Goal: Transaction & Acquisition: Purchase product/service

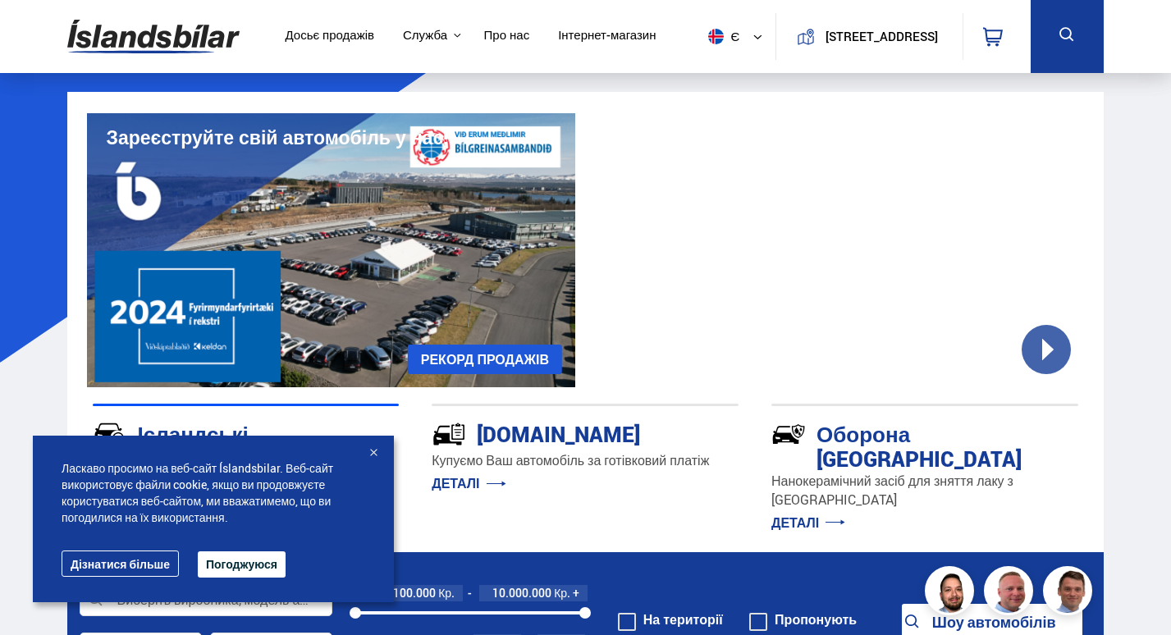
click at [373, 451] on div at bounding box center [373, 454] width 16 height 16
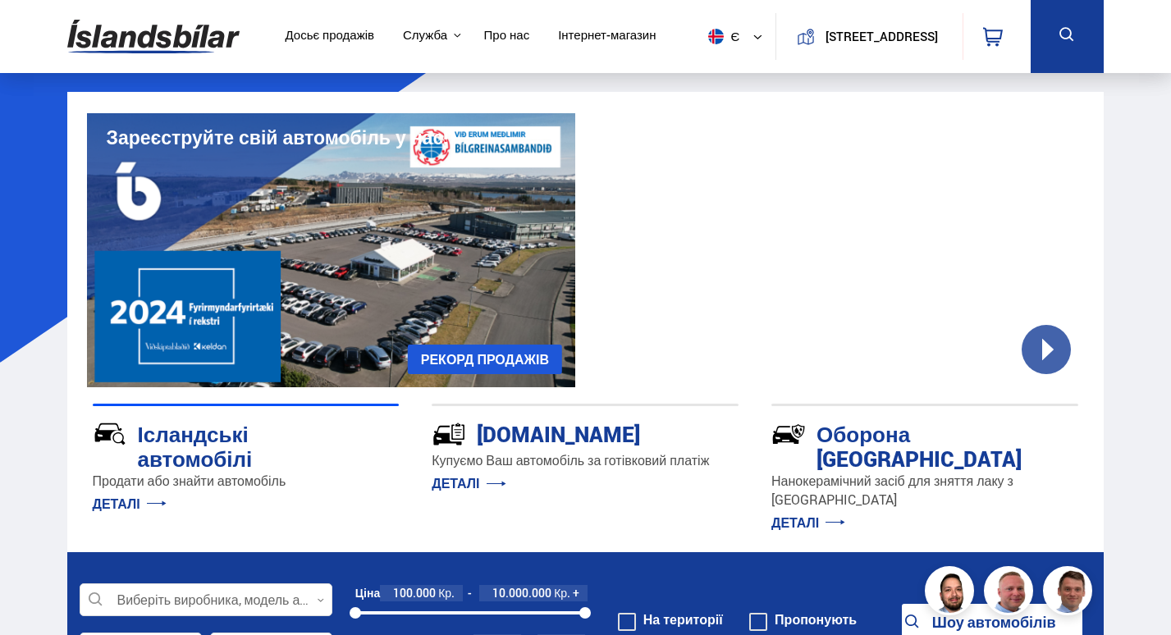
click at [1074, 44] on icon at bounding box center [1067, 35] width 21 height 21
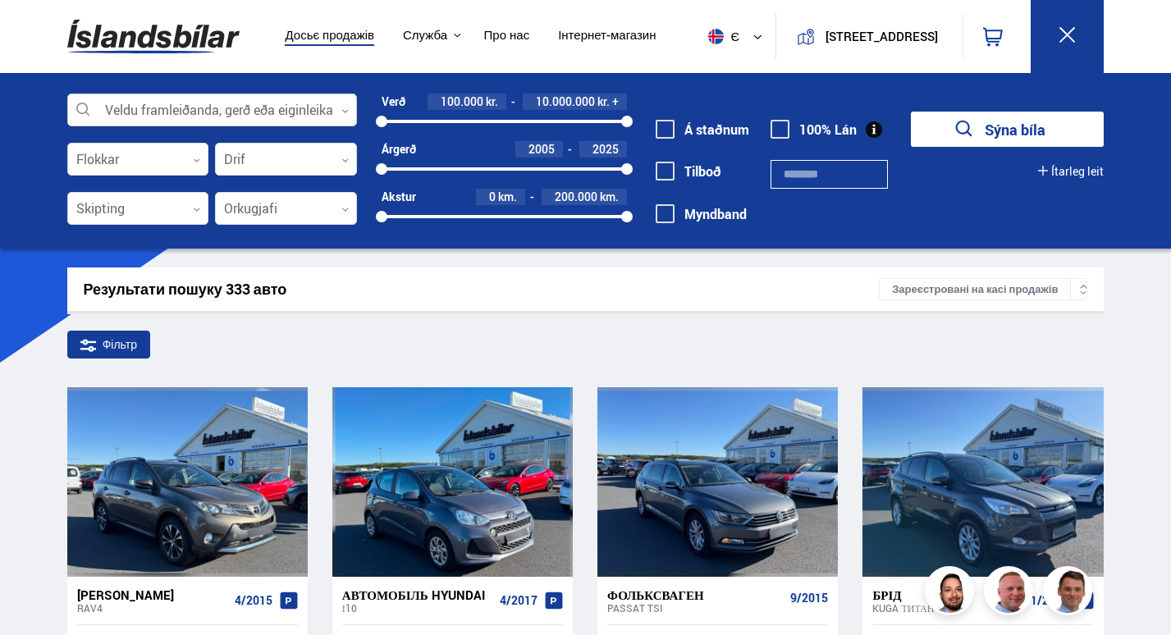
click at [272, 105] on div at bounding box center [212, 110] width 291 height 33
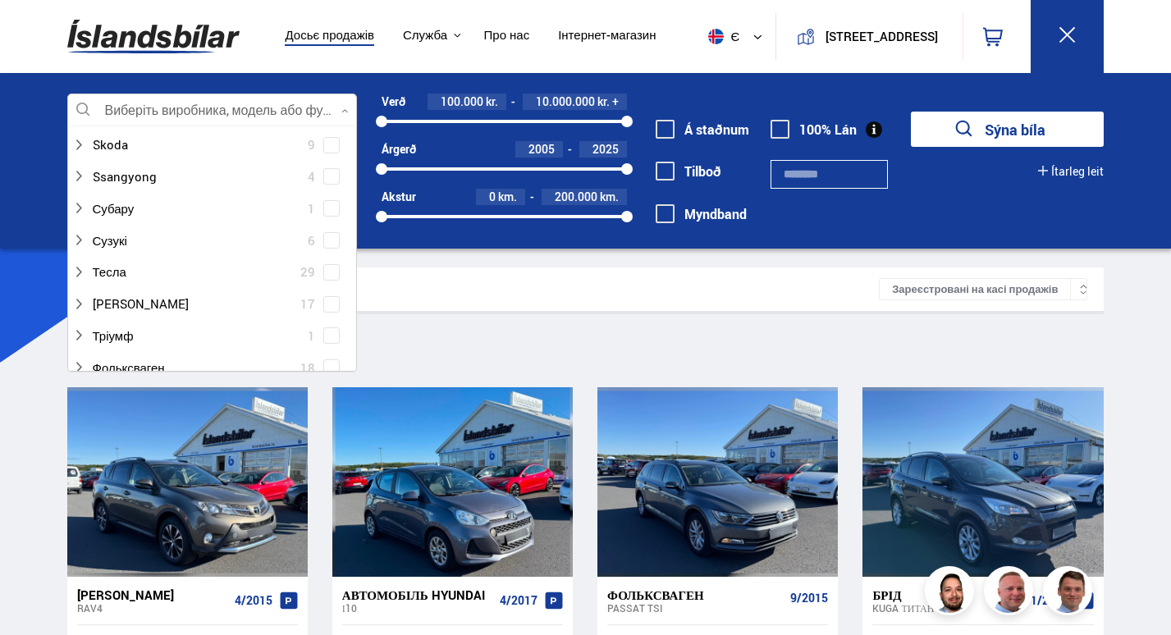
scroll to position [1149, 0]
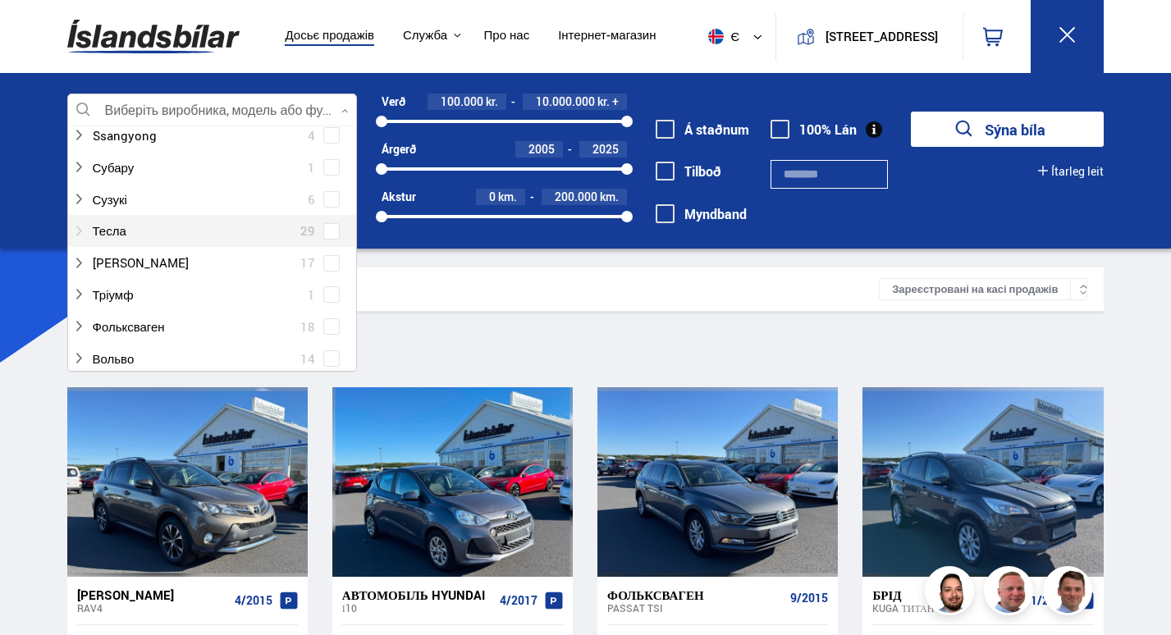
click at [117, 236] on div at bounding box center [196, 231] width 248 height 24
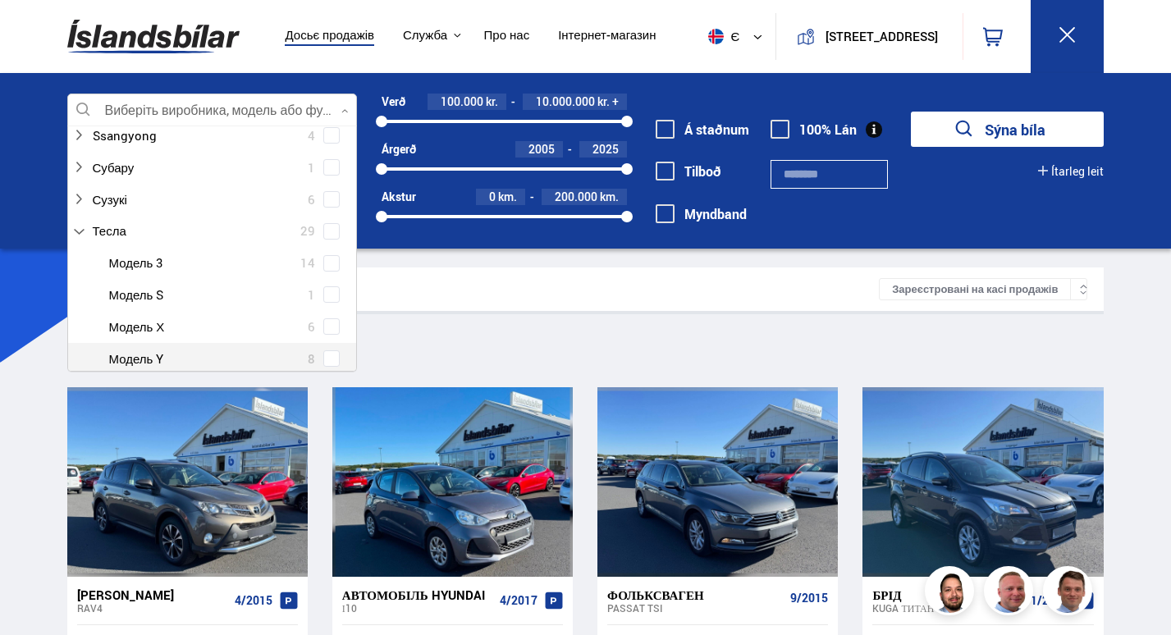
click at [332, 359] on span at bounding box center [331, 358] width 16 height 16
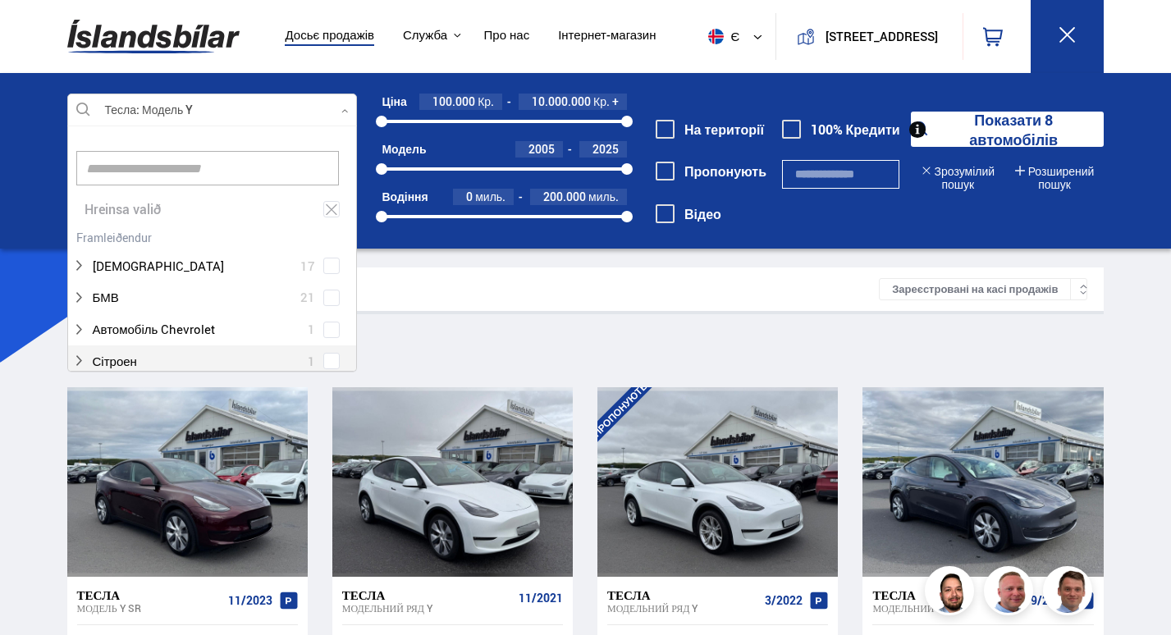
click at [472, 237] on div "Тесла Модель Y Виберіть виробника, модель або функцію 1 Hreinsa valið Ауді 17 Б…" at bounding box center [586, 169] width 1064 height 151
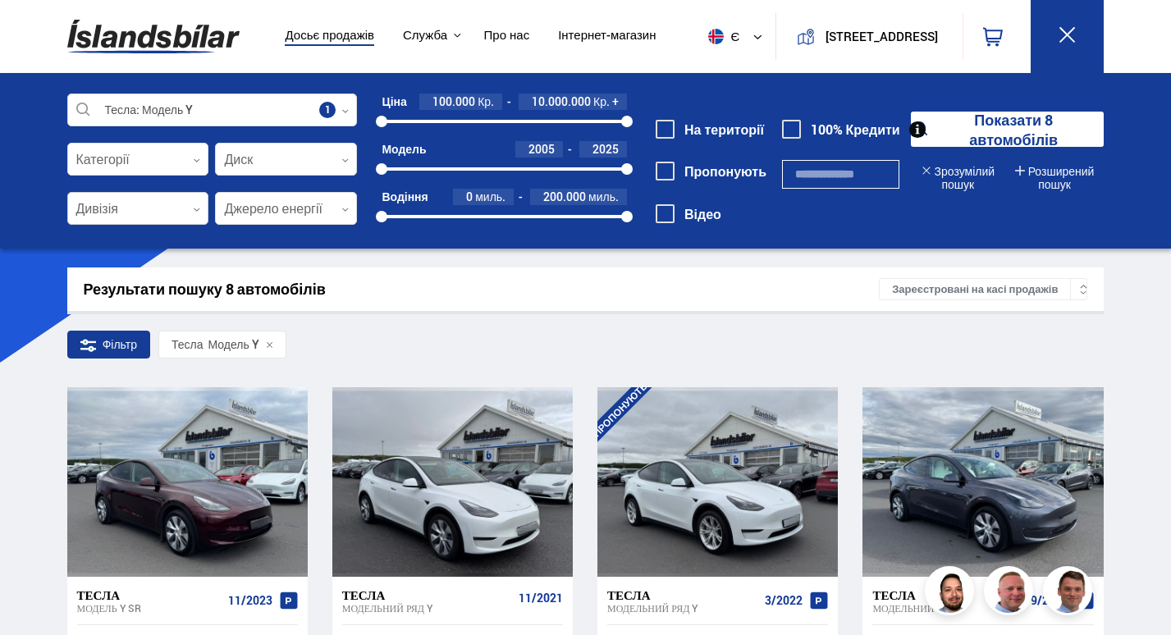
click at [158, 207] on div at bounding box center [138, 209] width 142 height 33
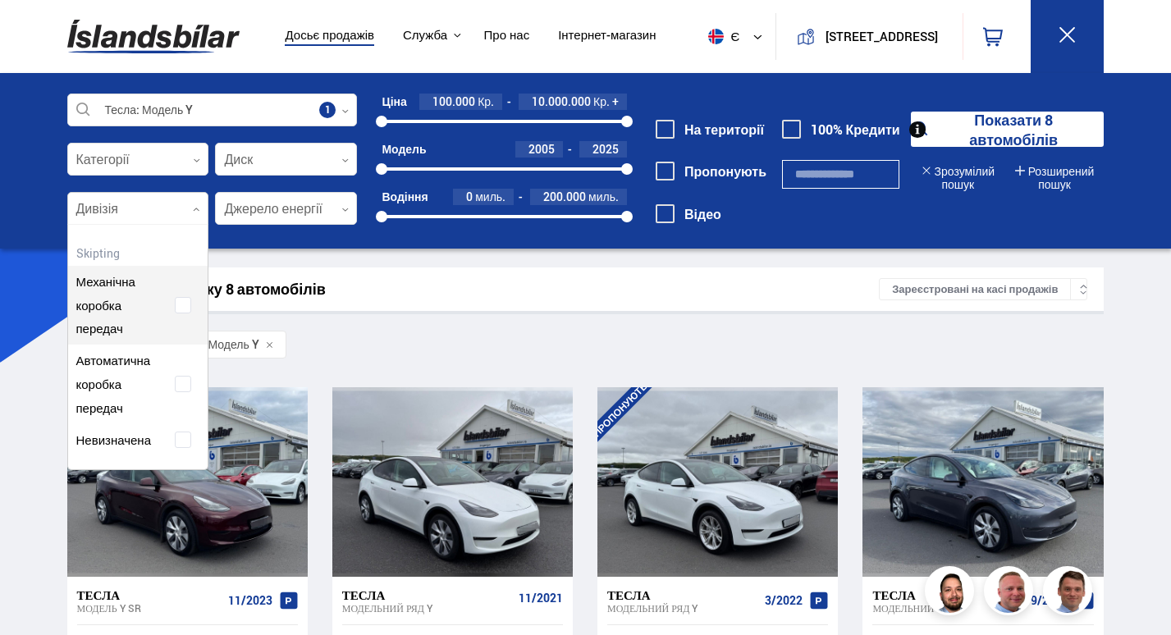
scroll to position [245, 136]
click at [158, 207] on div at bounding box center [138, 209] width 142 height 33
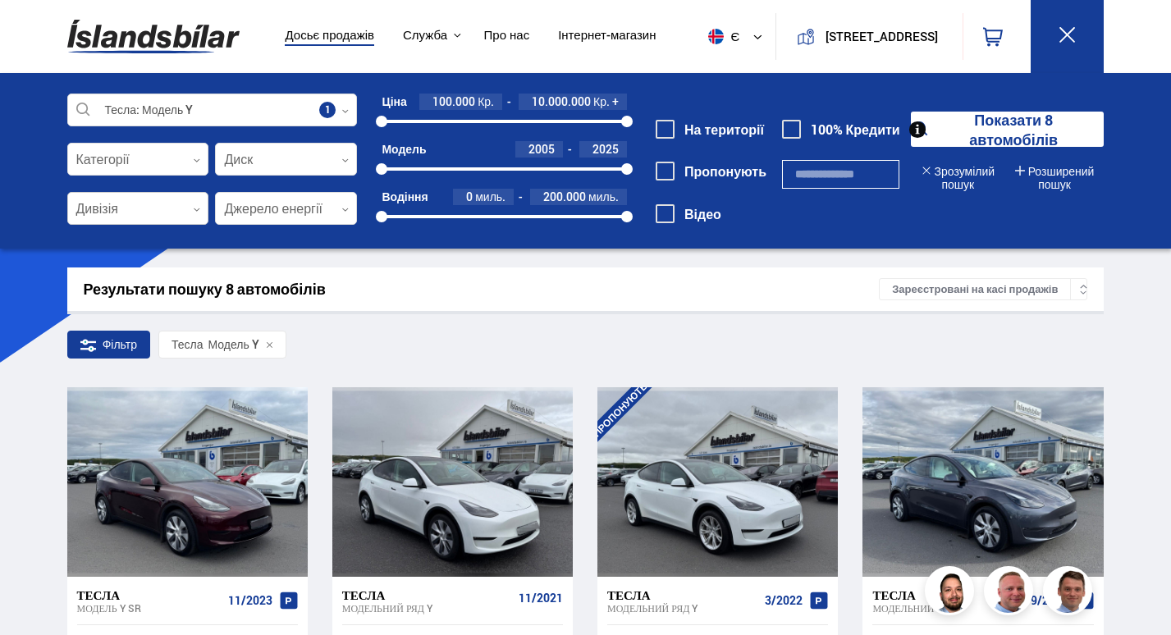
click at [158, 207] on div at bounding box center [138, 209] width 142 height 33
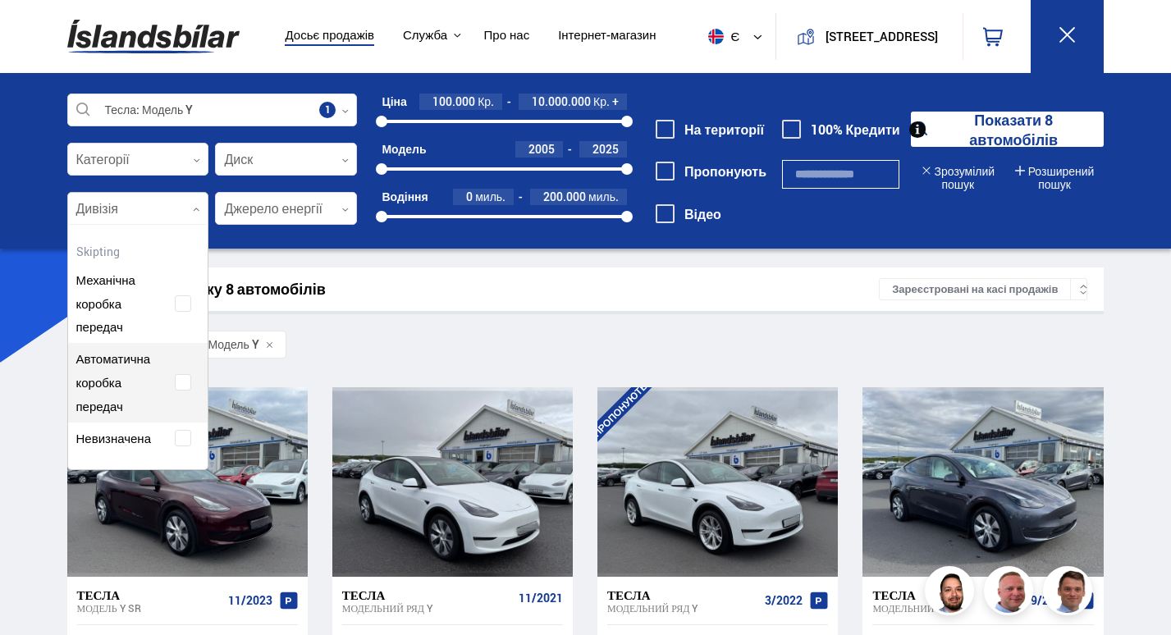
scroll to position [2, 0]
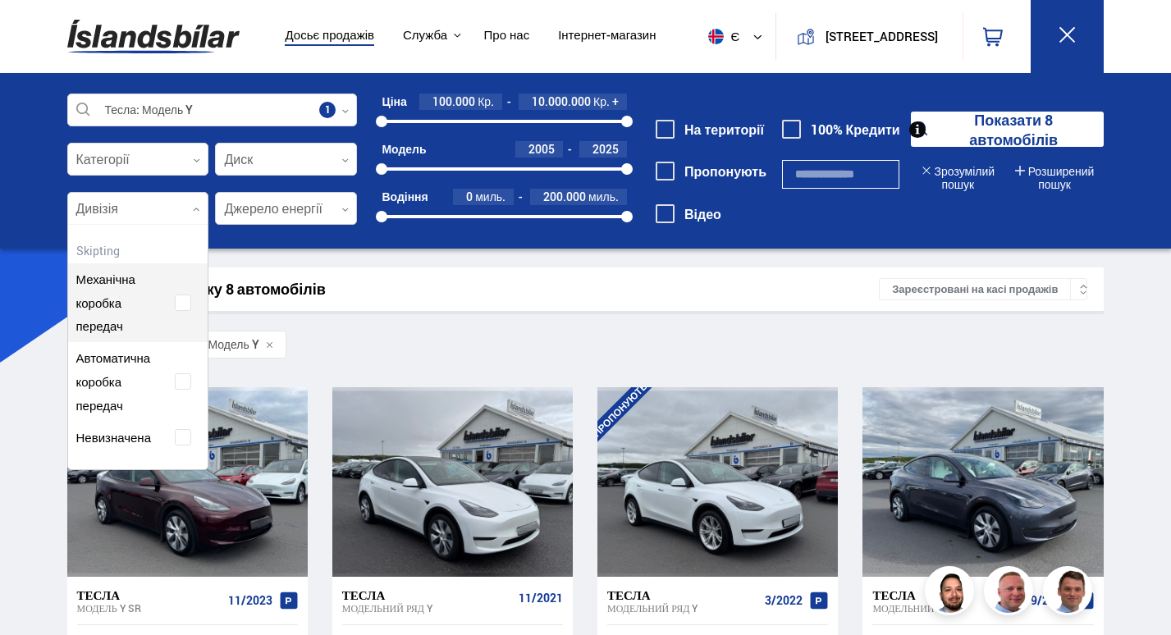
click at [272, 215] on div at bounding box center [286, 209] width 142 height 33
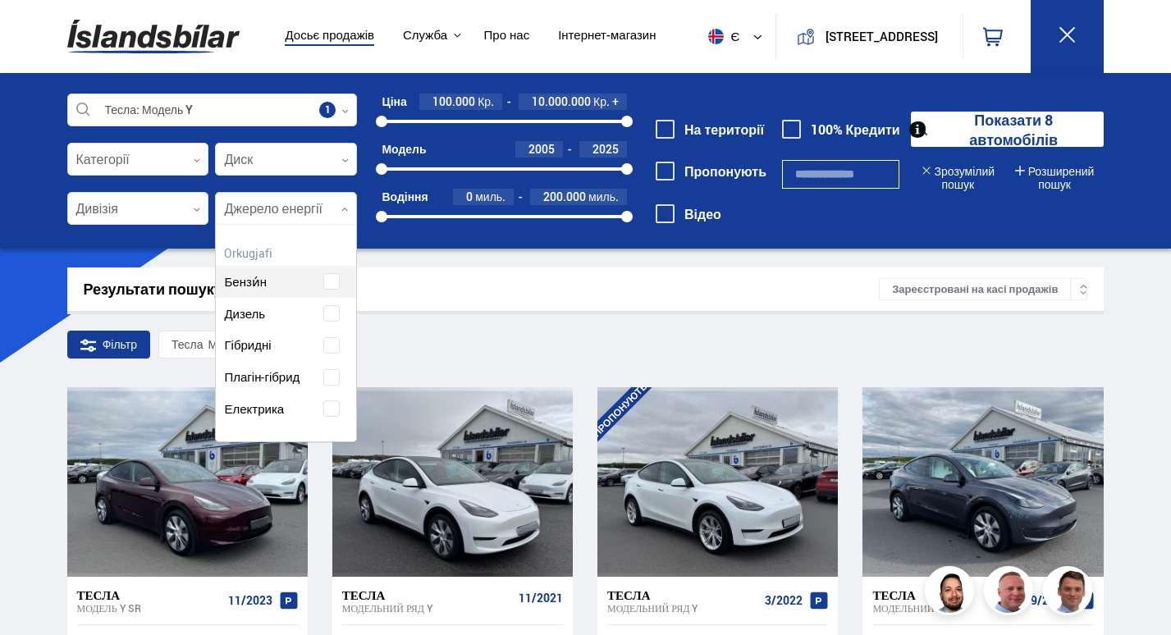
scroll to position [216, 140]
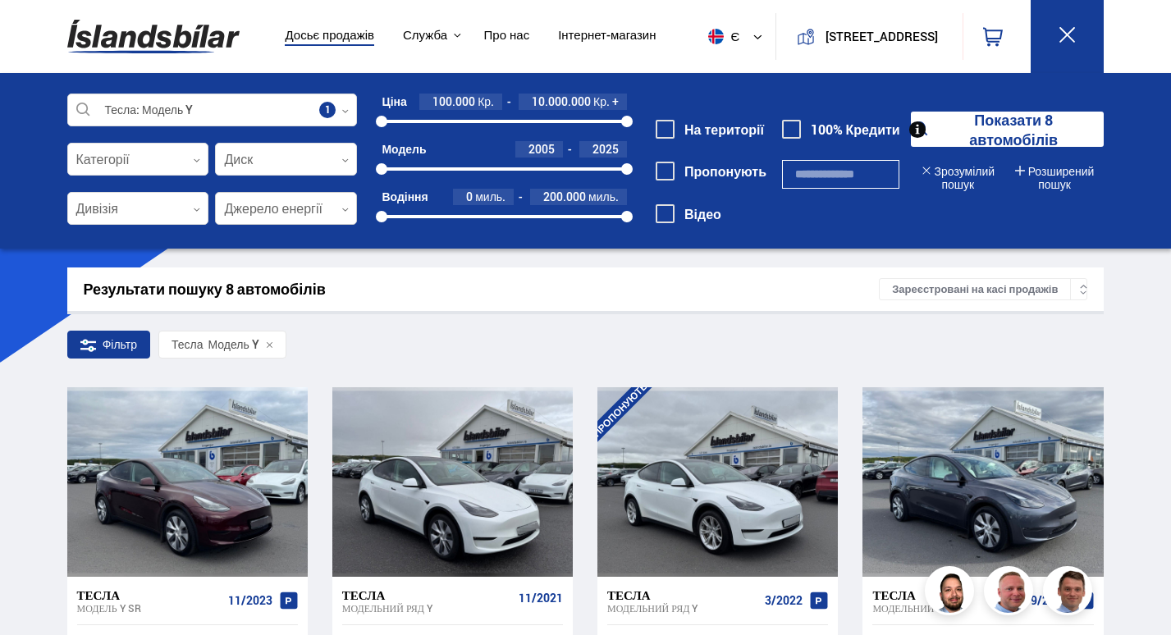
click at [274, 213] on div at bounding box center [286, 209] width 142 height 33
click at [1059, 181] on font "Розширений пошук" at bounding box center [1061, 177] width 66 height 29
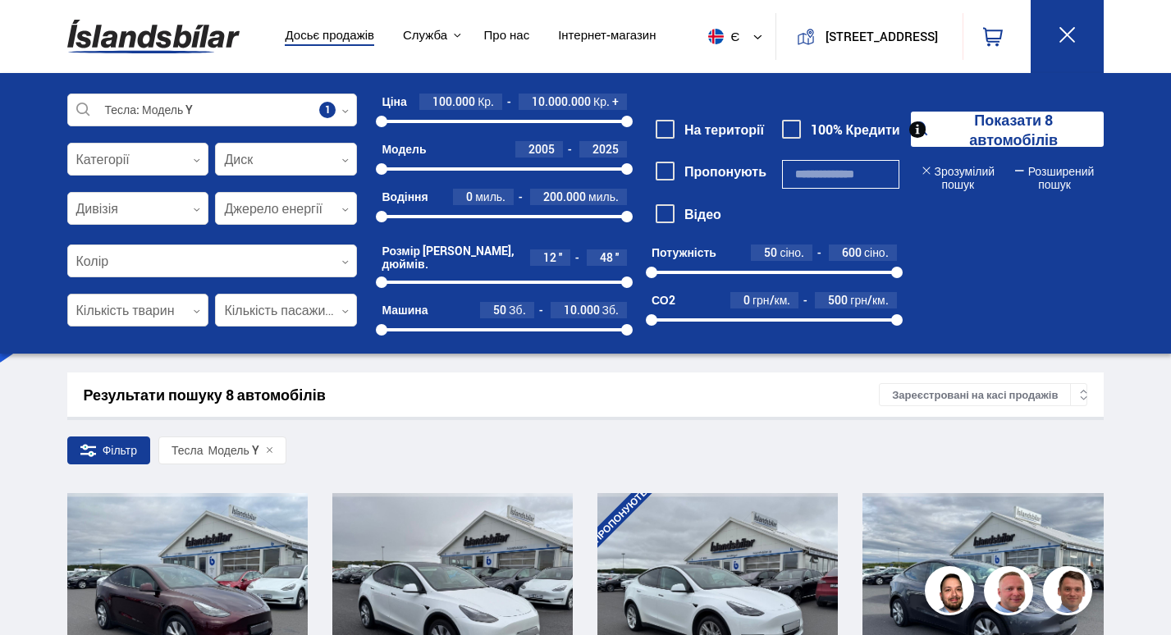
click at [190, 315] on div at bounding box center [138, 311] width 142 height 33
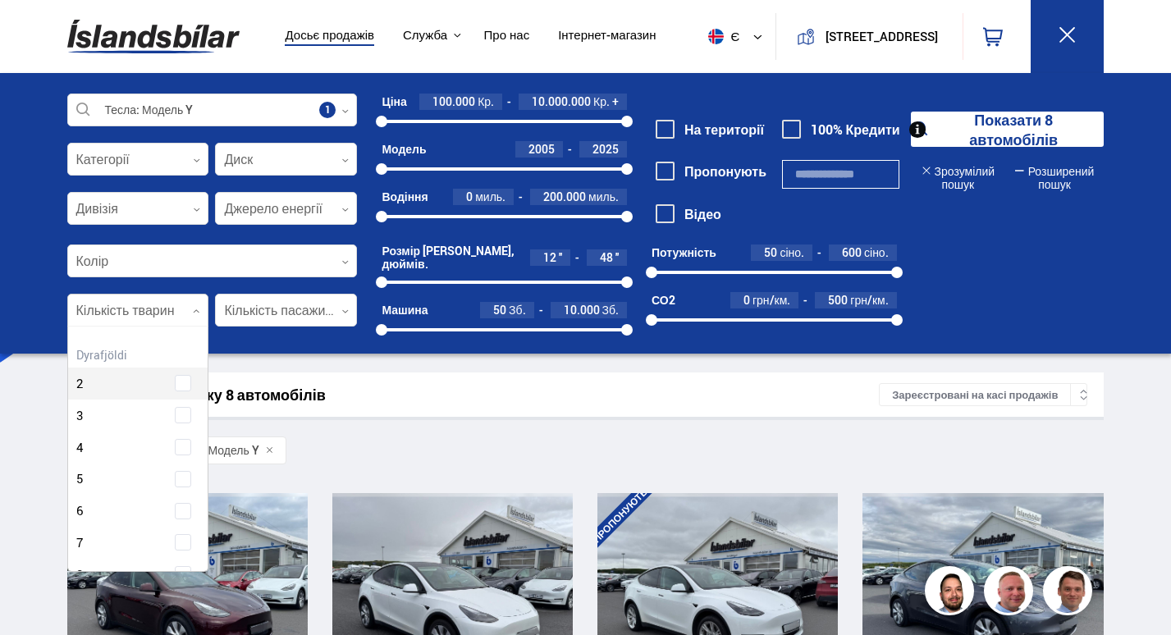
scroll to position [245, 136]
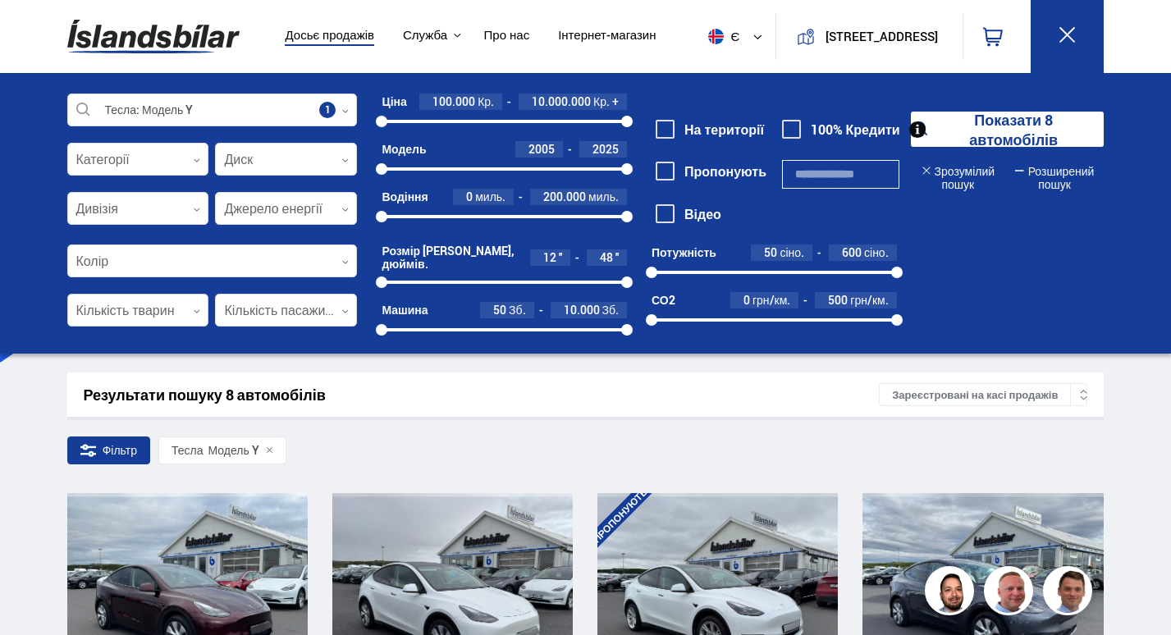
click at [190, 315] on div at bounding box center [138, 311] width 142 height 33
click at [312, 318] on div at bounding box center [286, 311] width 142 height 33
click at [1037, 134] on font "Показати 8 автомобілів" at bounding box center [1014, 129] width 148 height 39
click at [1014, 129] on font "Показати 8 автомобілів" at bounding box center [1014, 129] width 148 height 39
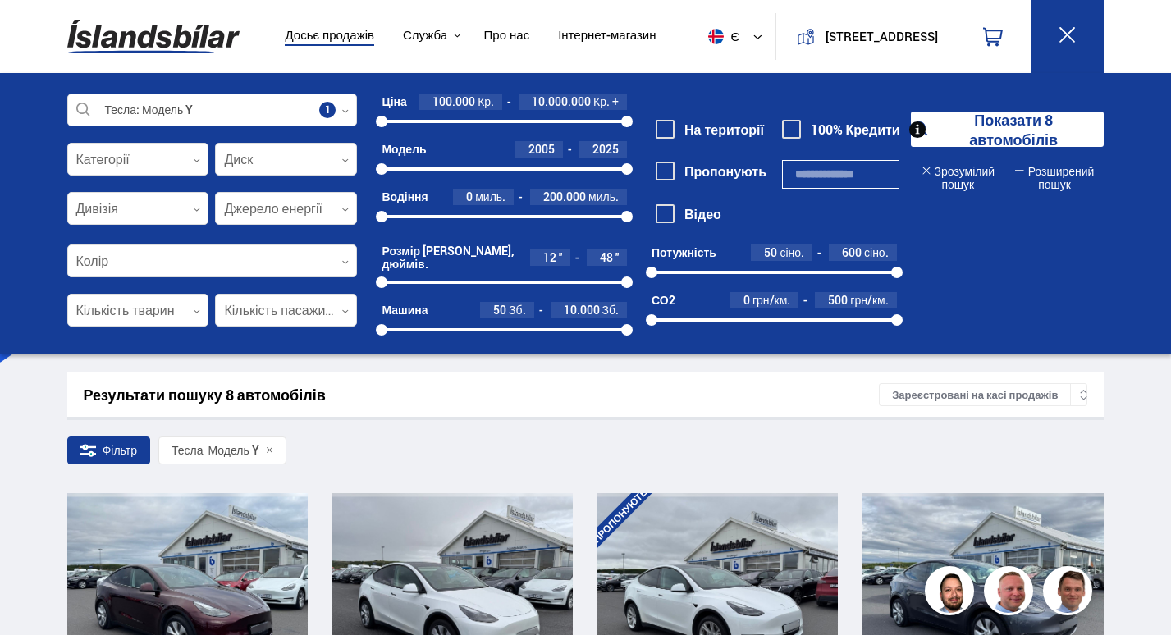
click at [1054, 181] on font "Розширений пошук" at bounding box center [1061, 177] width 66 height 29
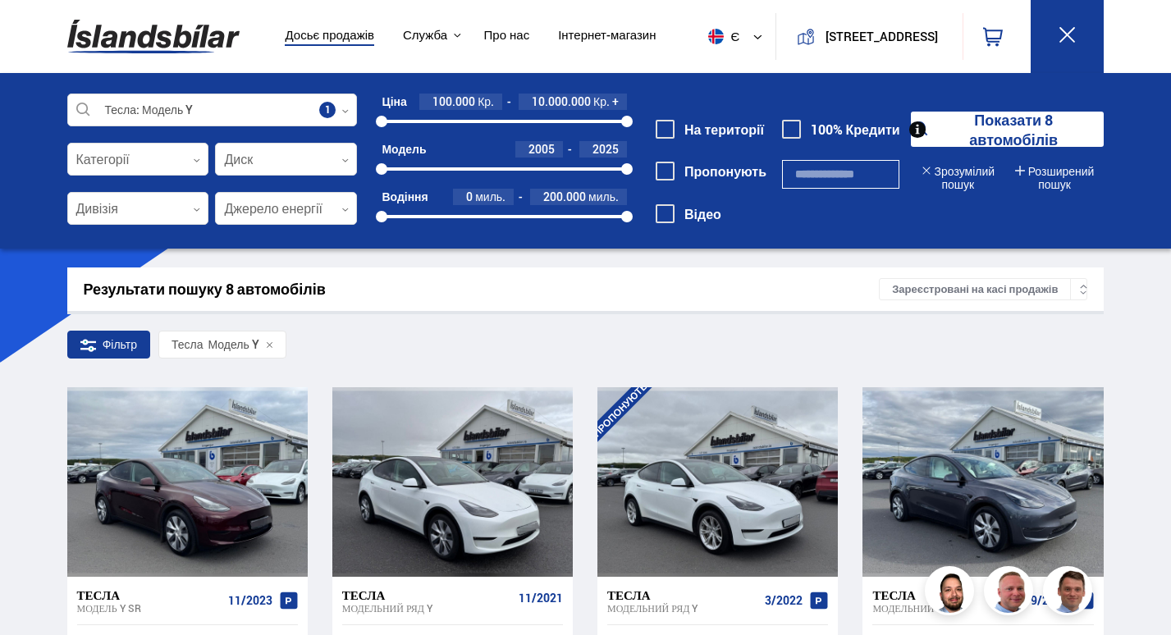
click at [1017, 137] on font "Показати 8 автомобілів" at bounding box center [1014, 129] width 148 height 39
click at [1014, 141] on font "Показати 8 автомобілів" at bounding box center [1014, 129] width 148 height 39
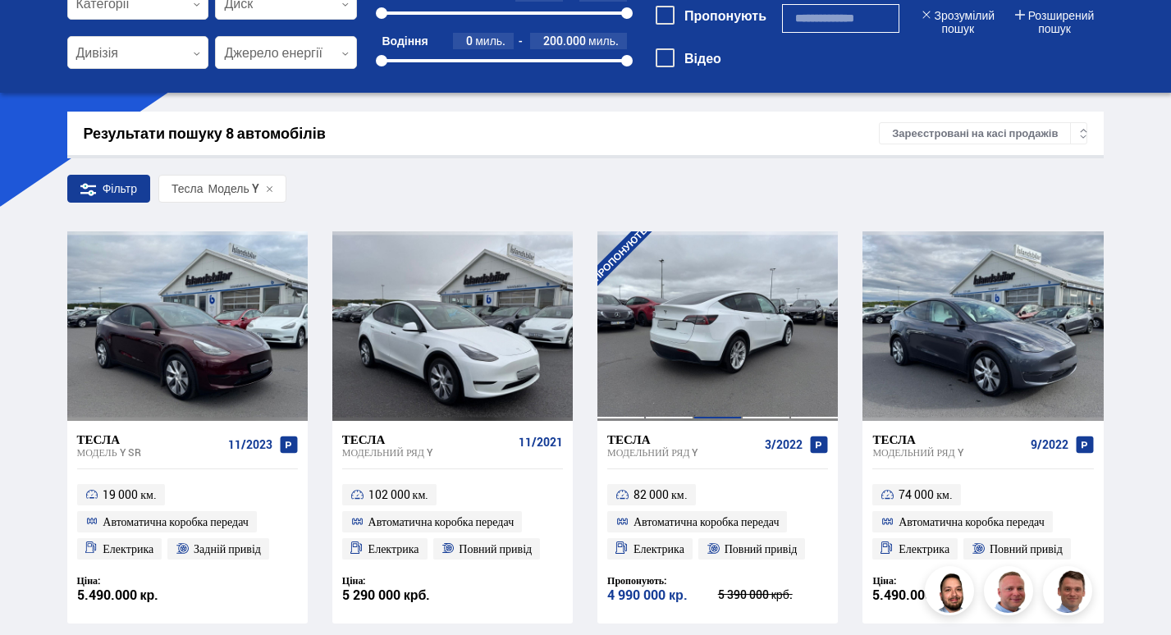
scroll to position [164, 0]
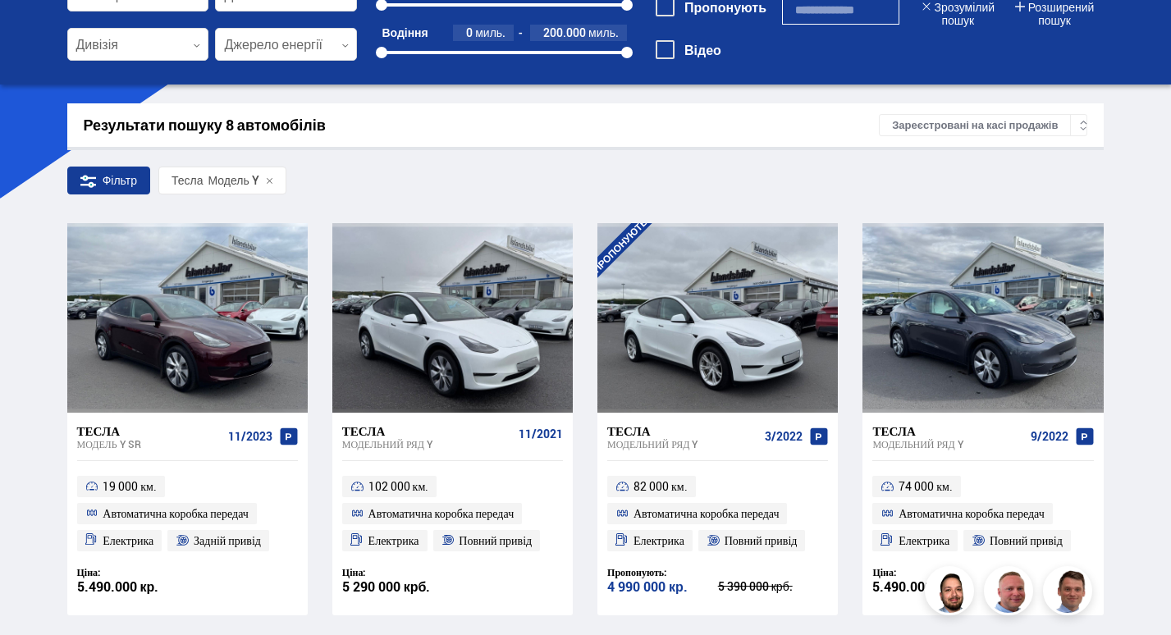
click at [117, 181] on font "Фільтр" at bounding box center [120, 180] width 34 height 13
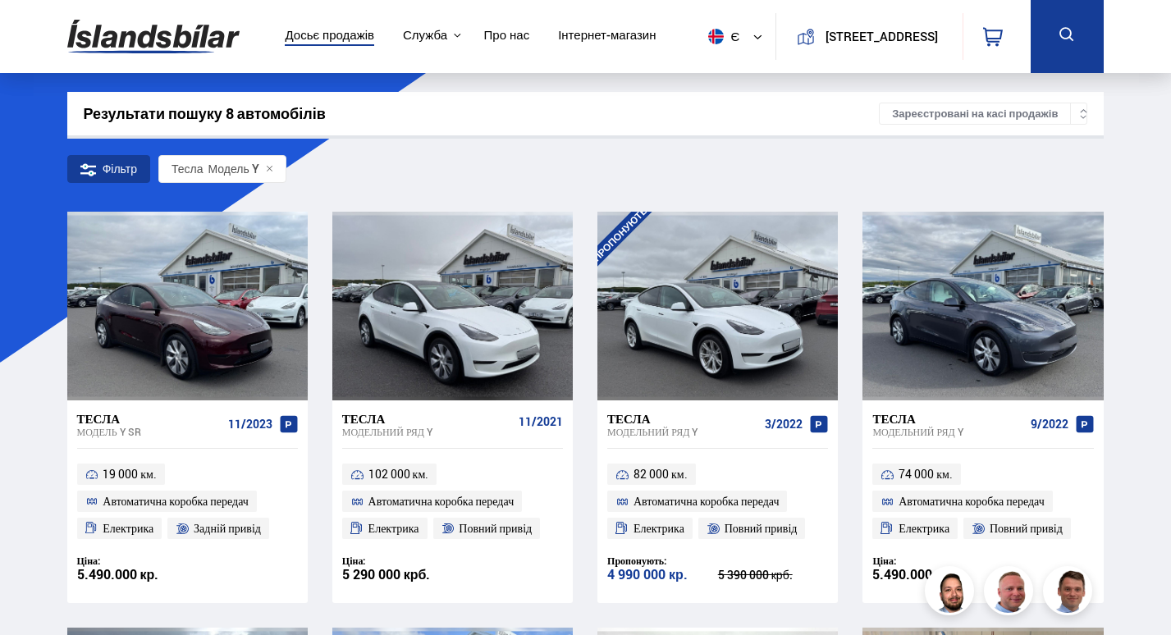
click at [123, 172] on font "Фільтр" at bounding box center [120, 169] width 34 height 13
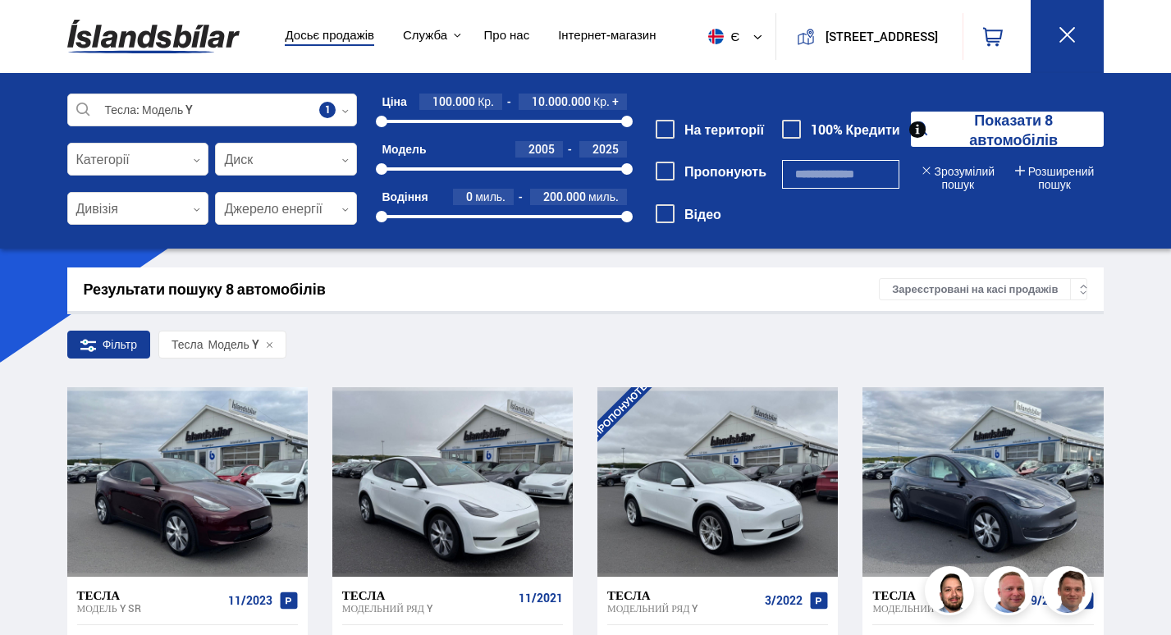
click at [100, 346] on div "Фільтр" at bounding box center [109, 345] width 84 height 28
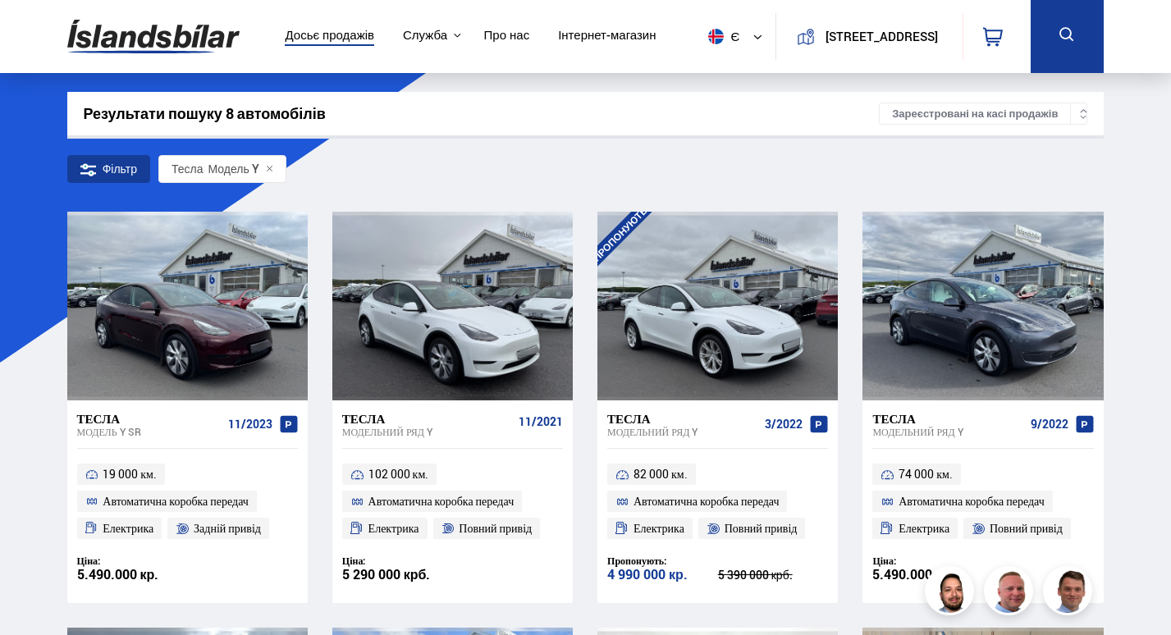
scroll to position [82, 0]
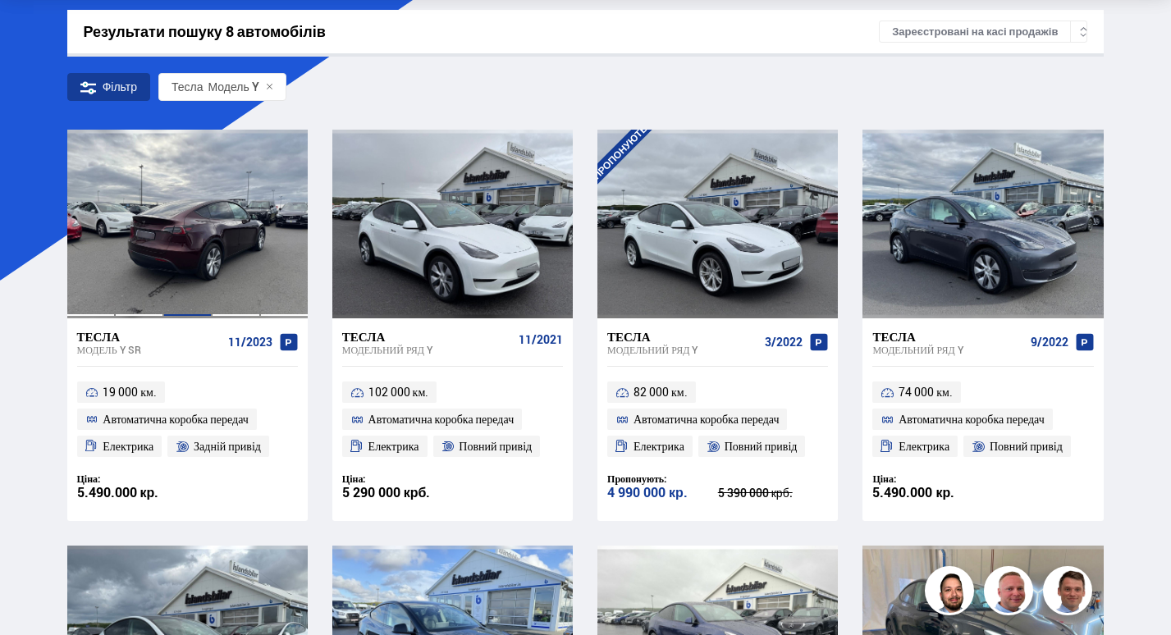
click at [189, 268] on div at bounding box center [187, 224] width 48 height 189
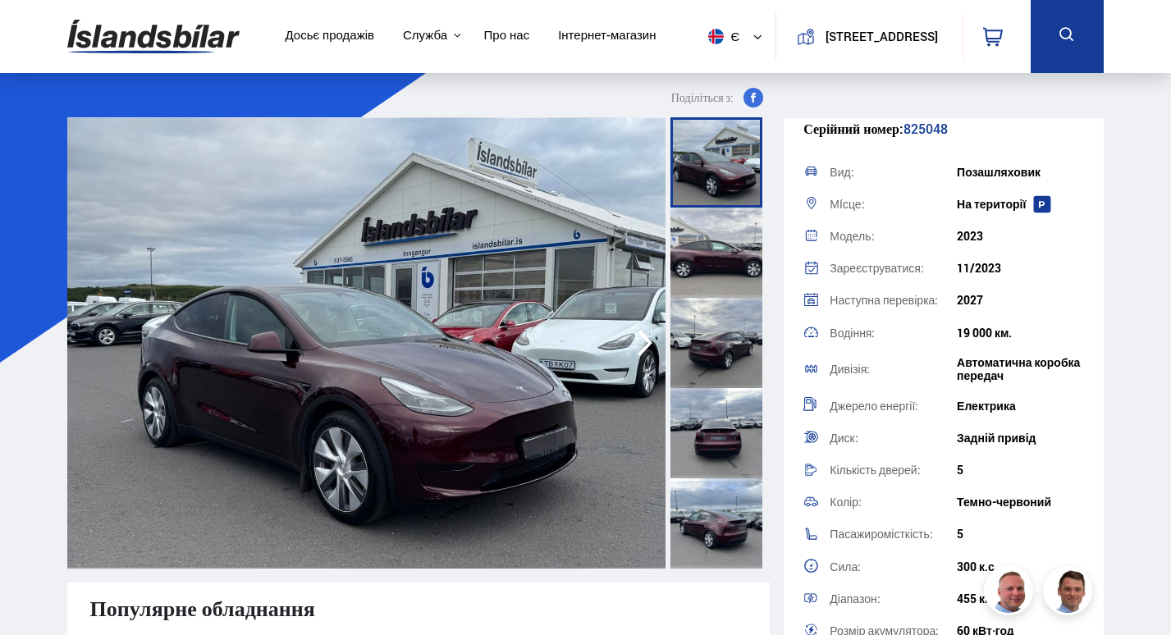
scroll to position [82, 0]
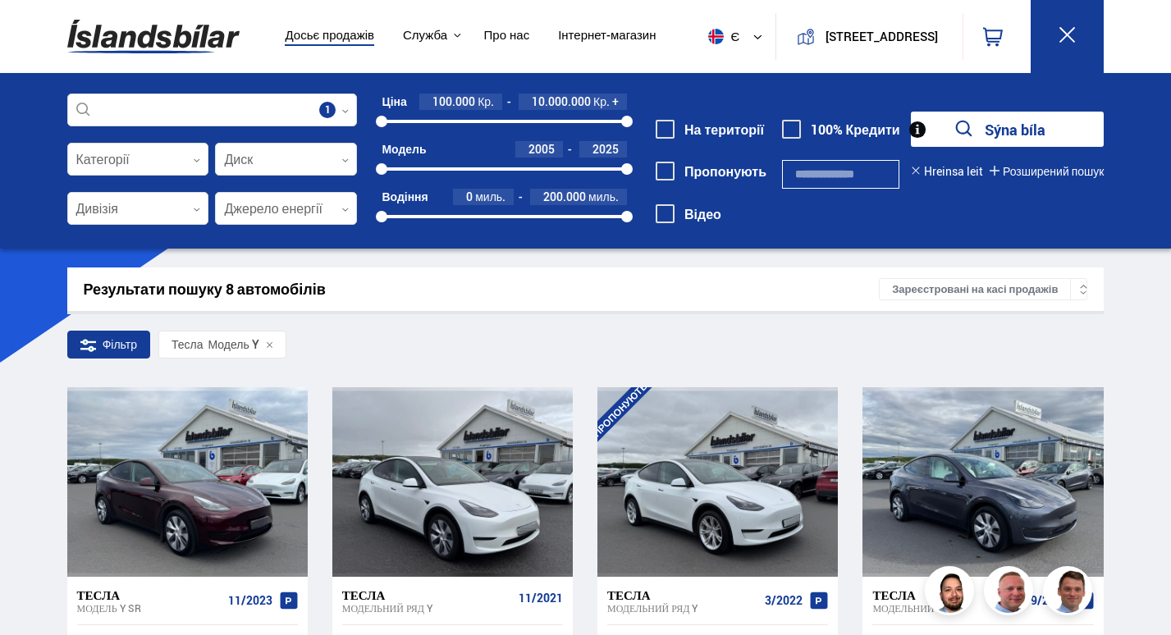
scroll to position [258, 0]
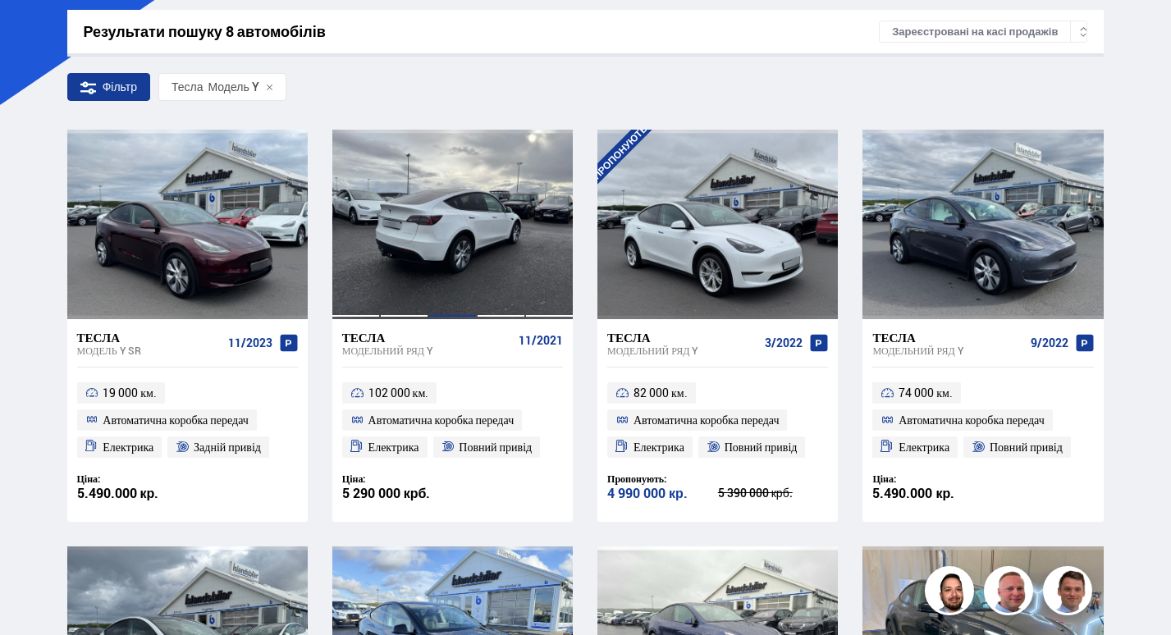
click at [456, 246] on div at bounding box center [452, 224] width 48 height 189
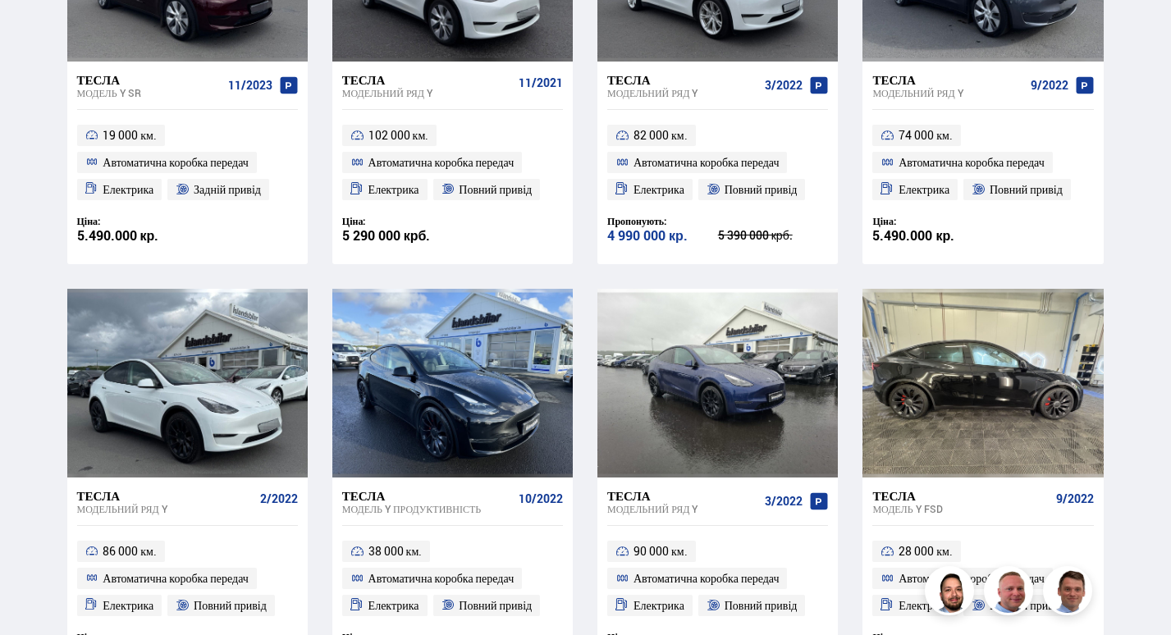
scroll to position [598, 0]
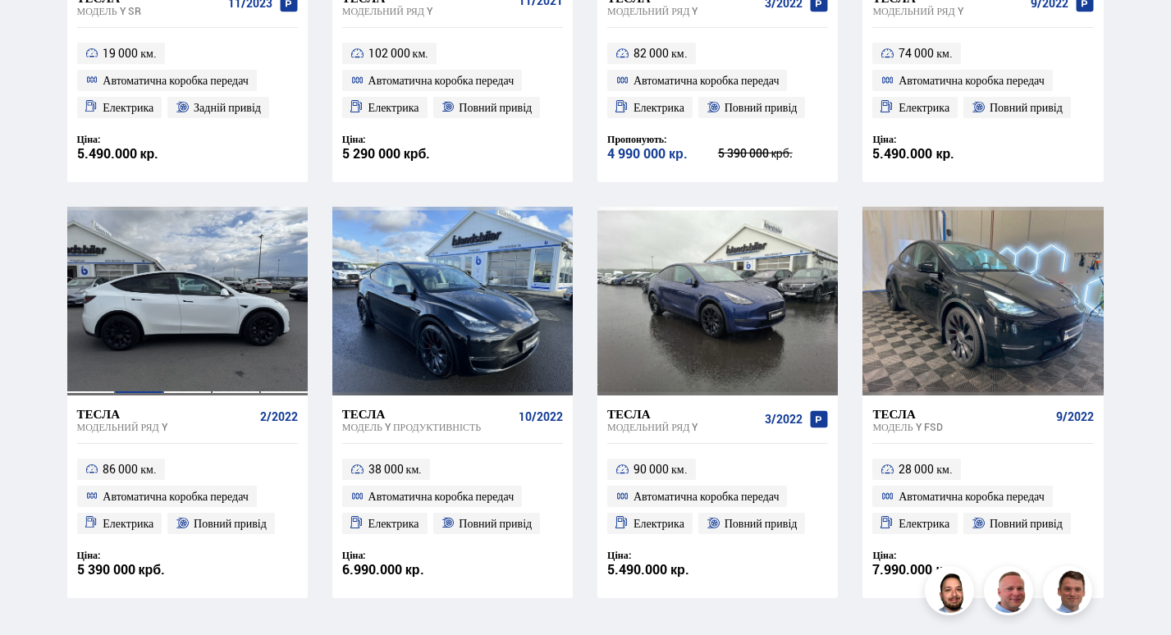
click at [135, 309] on div at bounding box center [139, 301] width 48 height 189
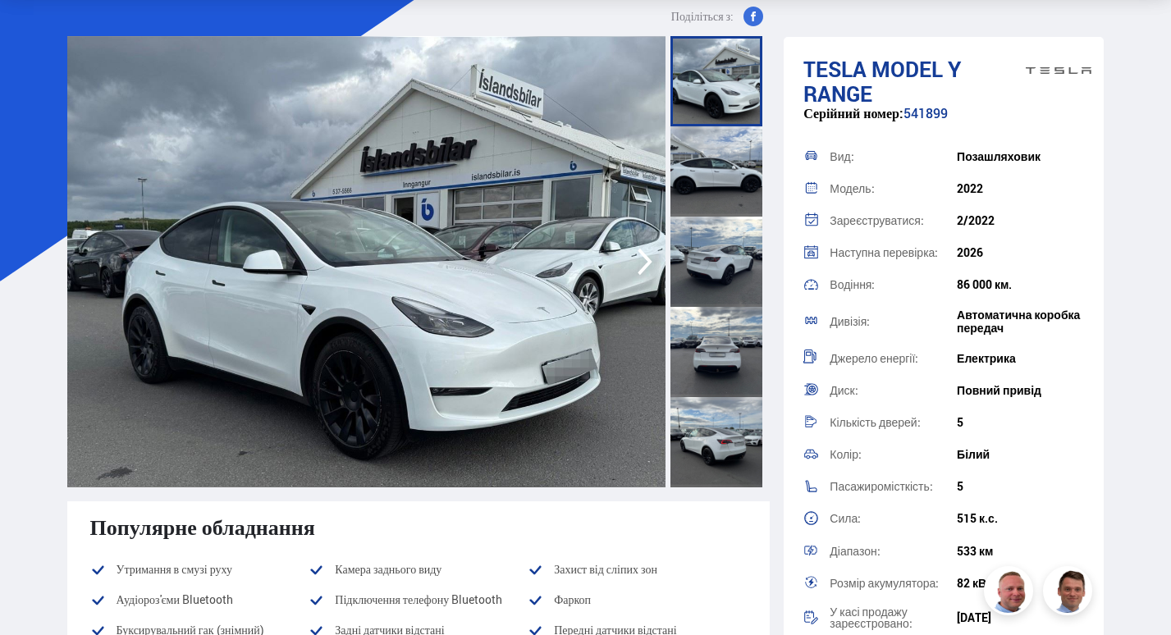
scroll to position [82, 0]
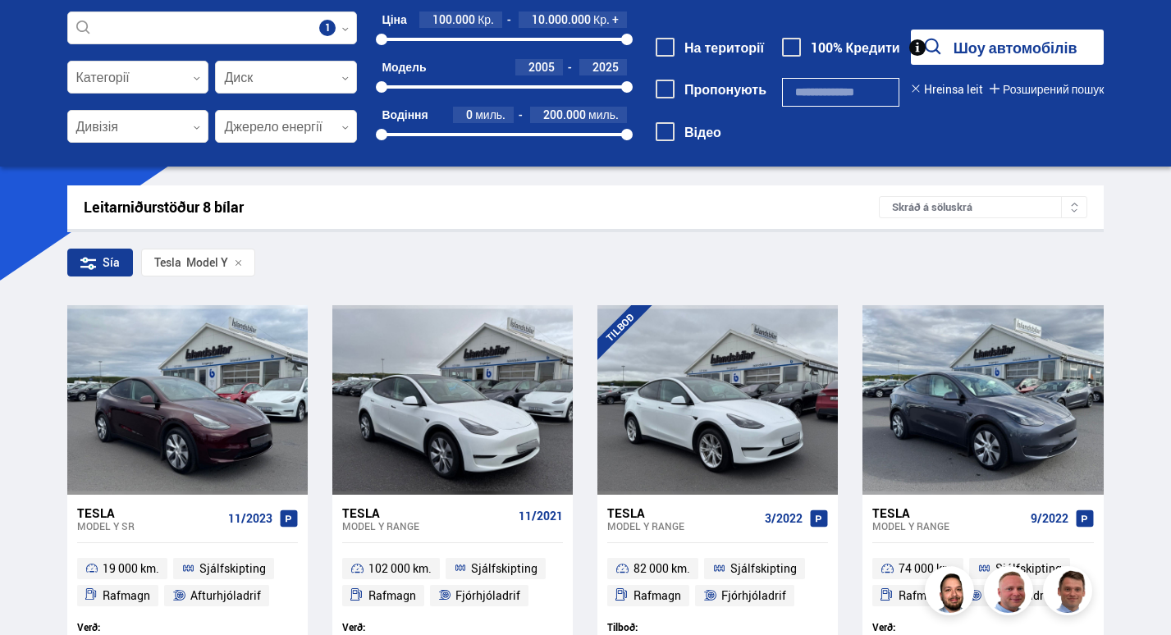
scroll to position [773, 0]
